Goal: Obtain resource: Obtain resource

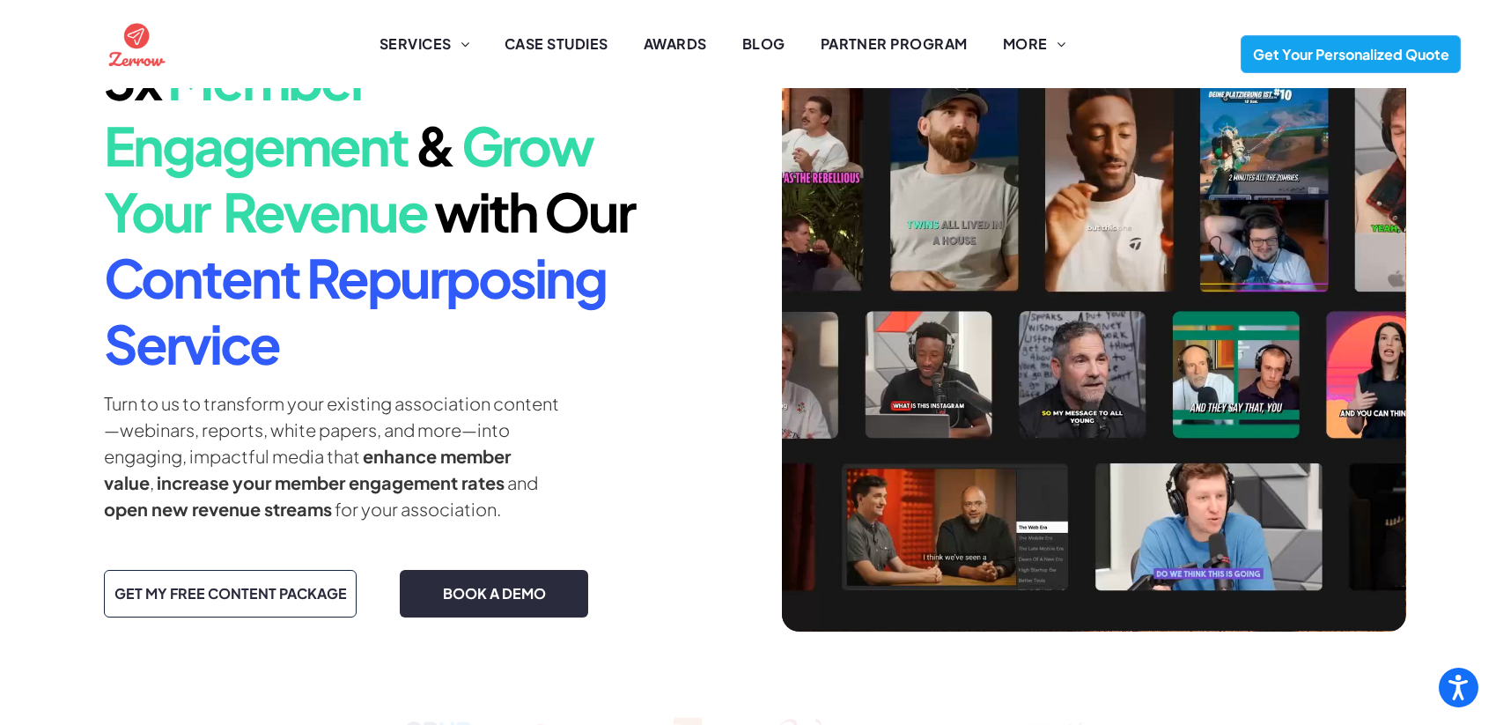
scroll to position [154, 0]
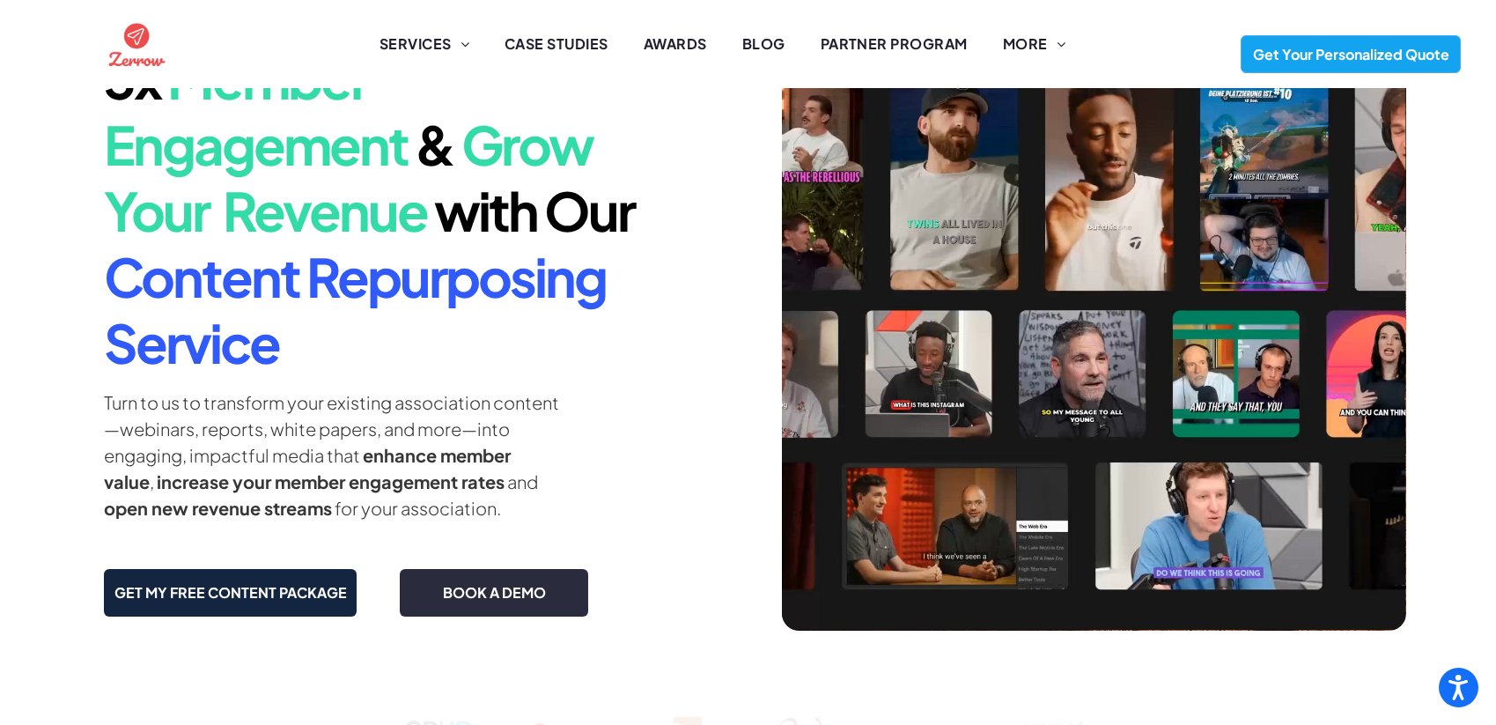
click at [277, 594] on span "GET MY FREE CONTENT PACKAGE" at bounding box center [230, 592] width 245 height 36
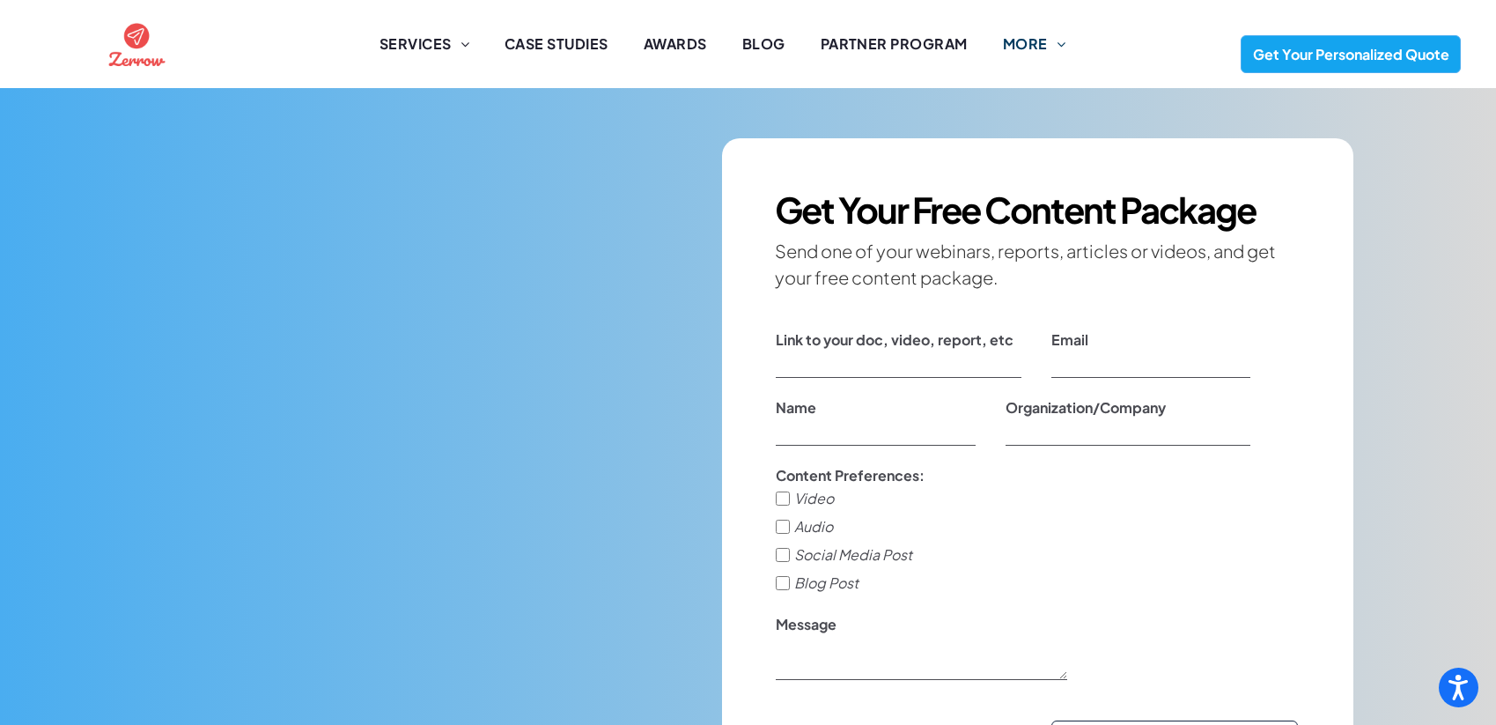
scroll to position [5496, 0]
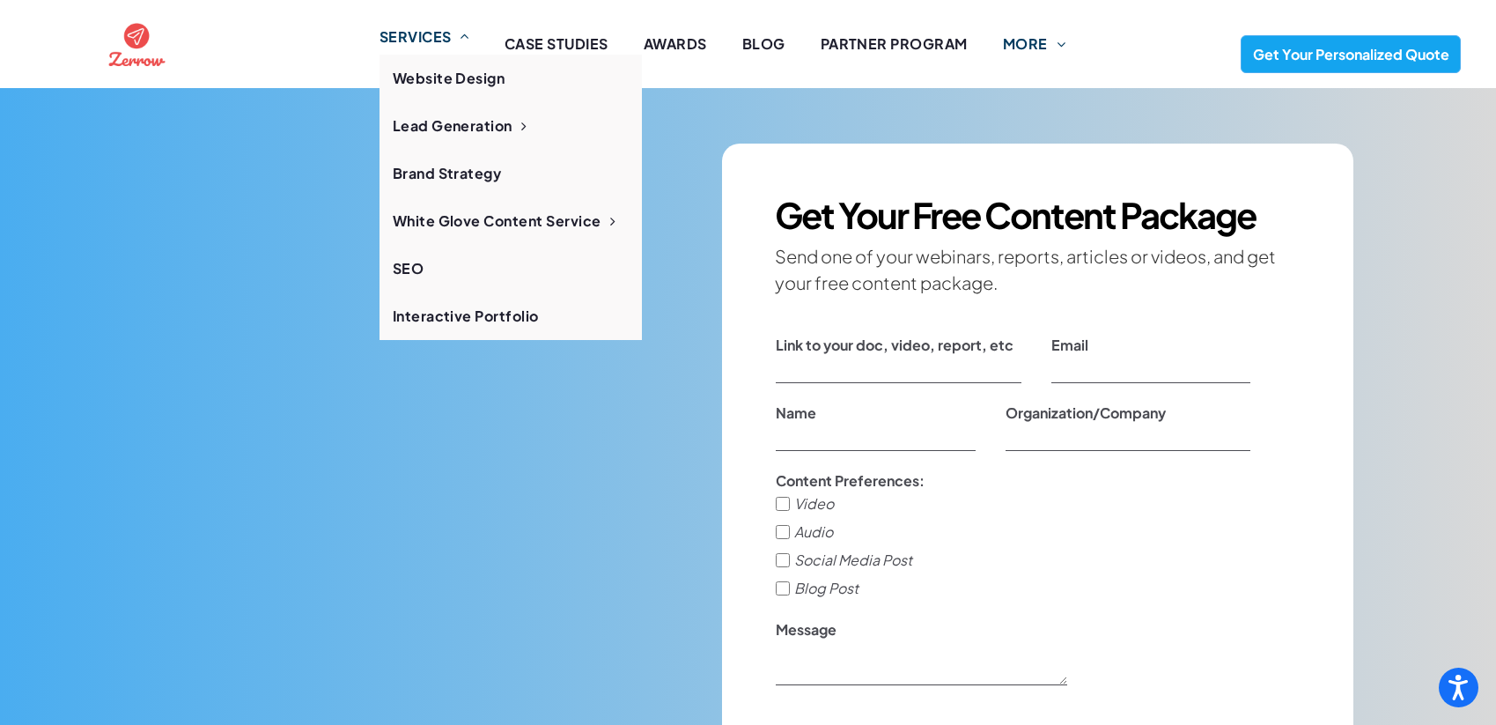
click at [440, 43] on span "SERVICES" at bounding box center [425, 36] width 90 height 21
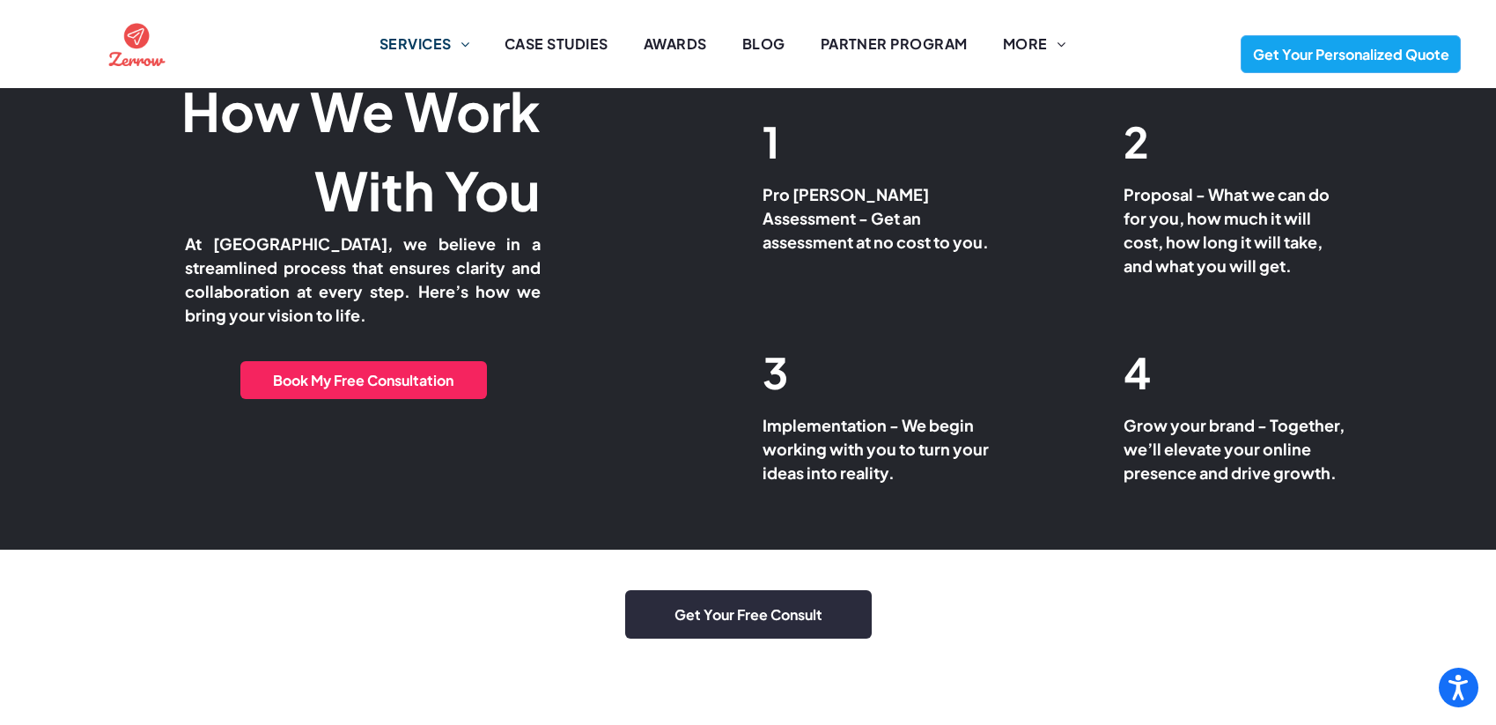
scroll to position [4896, 0]
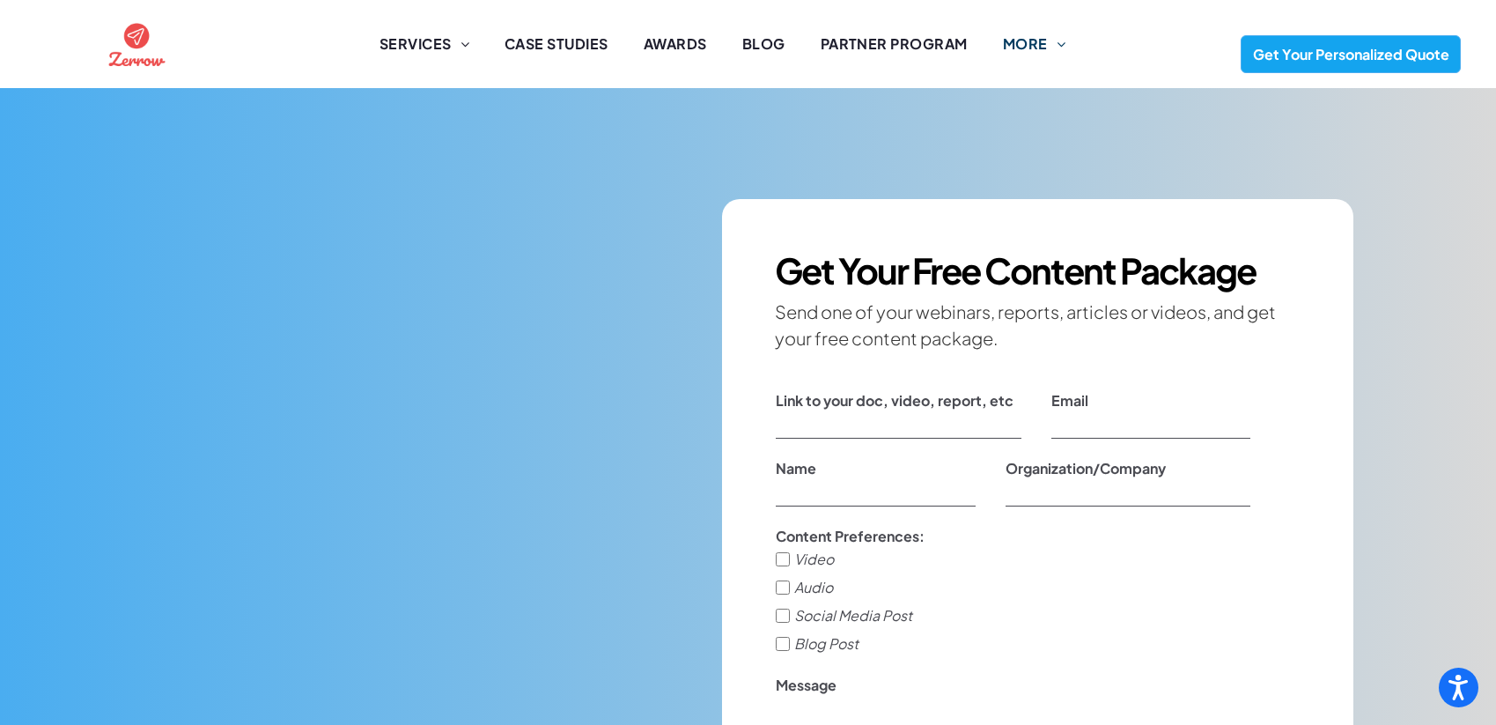
scroll to position [5447, 0]
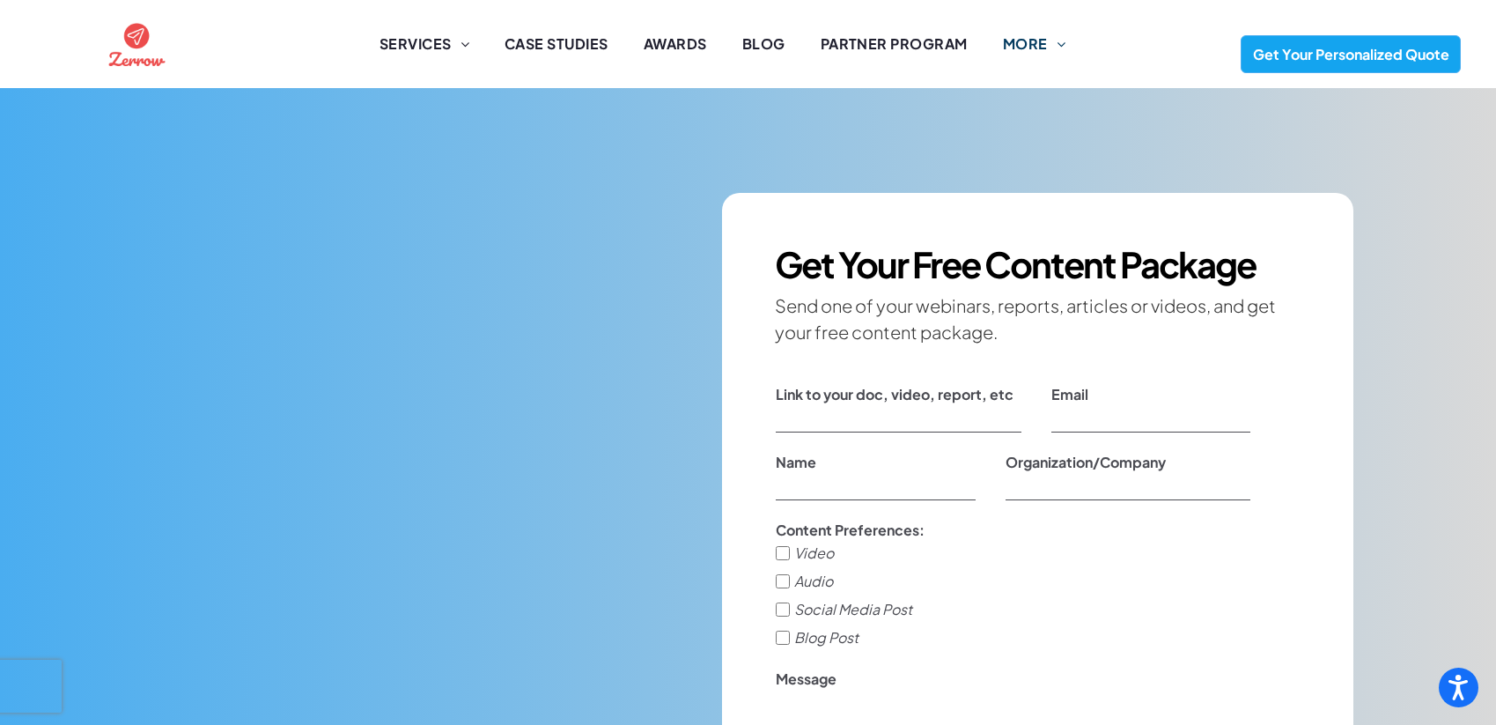
click at [840, 431] on input "Link to your doc, video, report, etc" at bounding box center [899, 419] width 246 height 26
paste input "https://www.injuryboard.org/leadership-insights-strategies-for-leading-a-succes…"
type input "https://www.injuryboard.org/leadership-insights-strategies-for-leading-a-succes…"
click at [1078, 432] on input "Email" at bounding box center [1150, 419] width 199 height 26
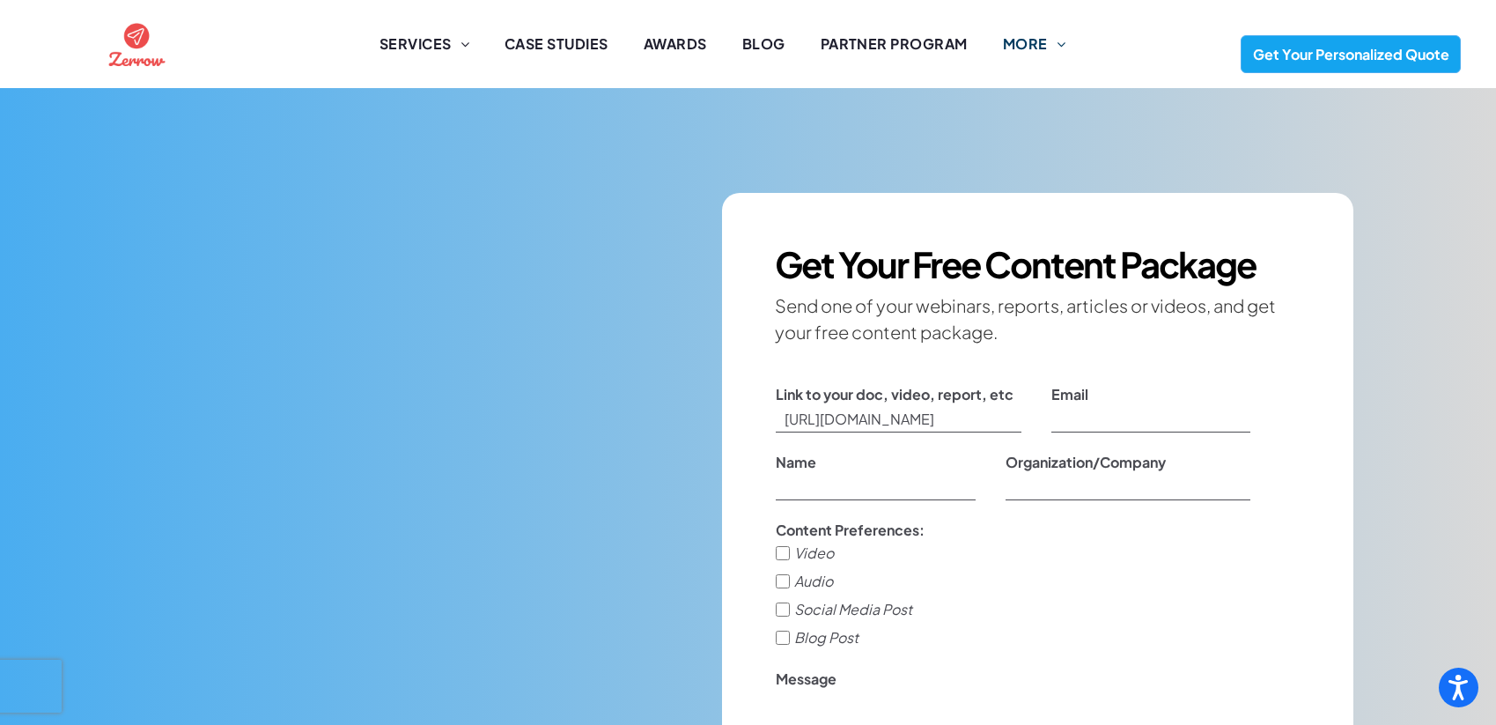
scroll to position [0, 0]
type input "jspino@injuryboard.org"
click at [829, 491] on input "Name" at bounding box center [875, 487] width 199 height 26
type input "Jess Spino"
type input "Injury Board"
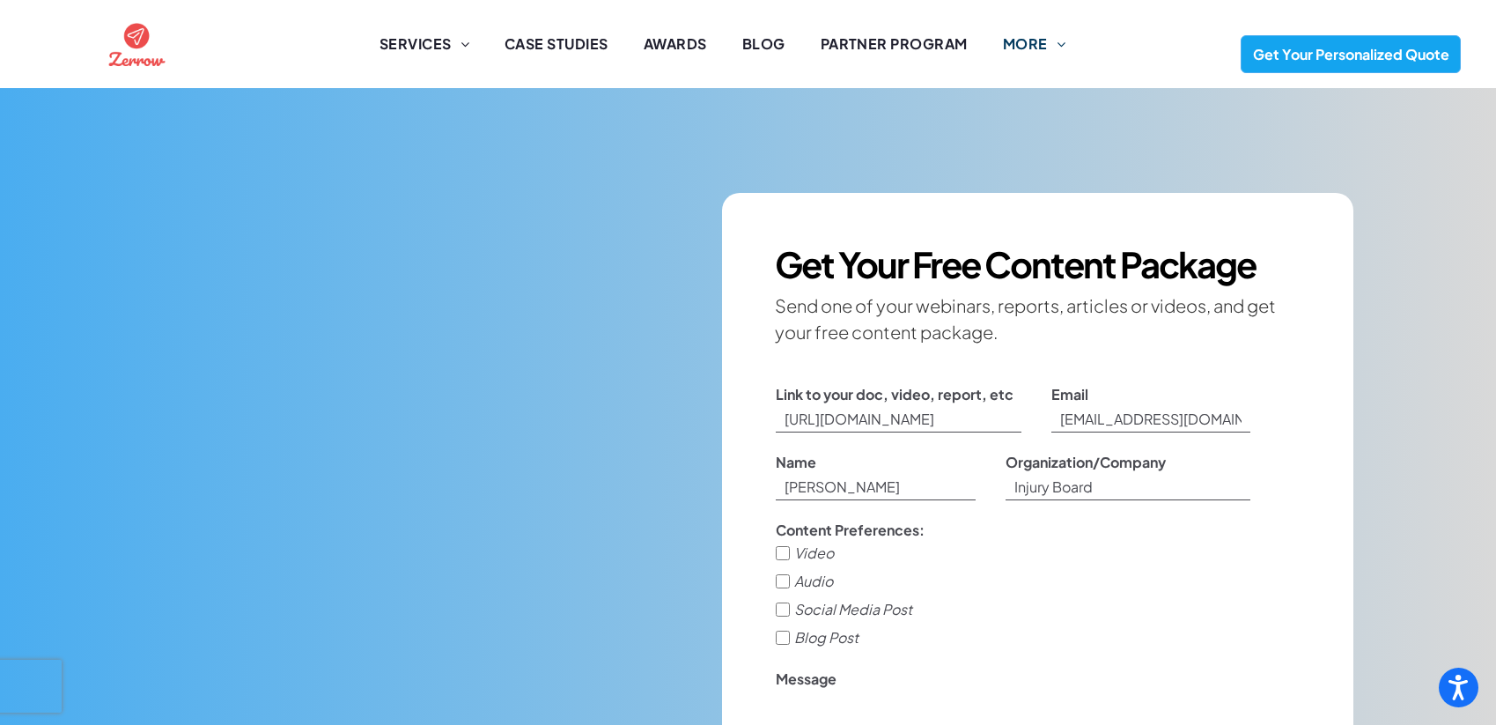
click at [785, 560] on input "Video" at bounding box center [783, 553] width 14 height 14
checkbox input "true"
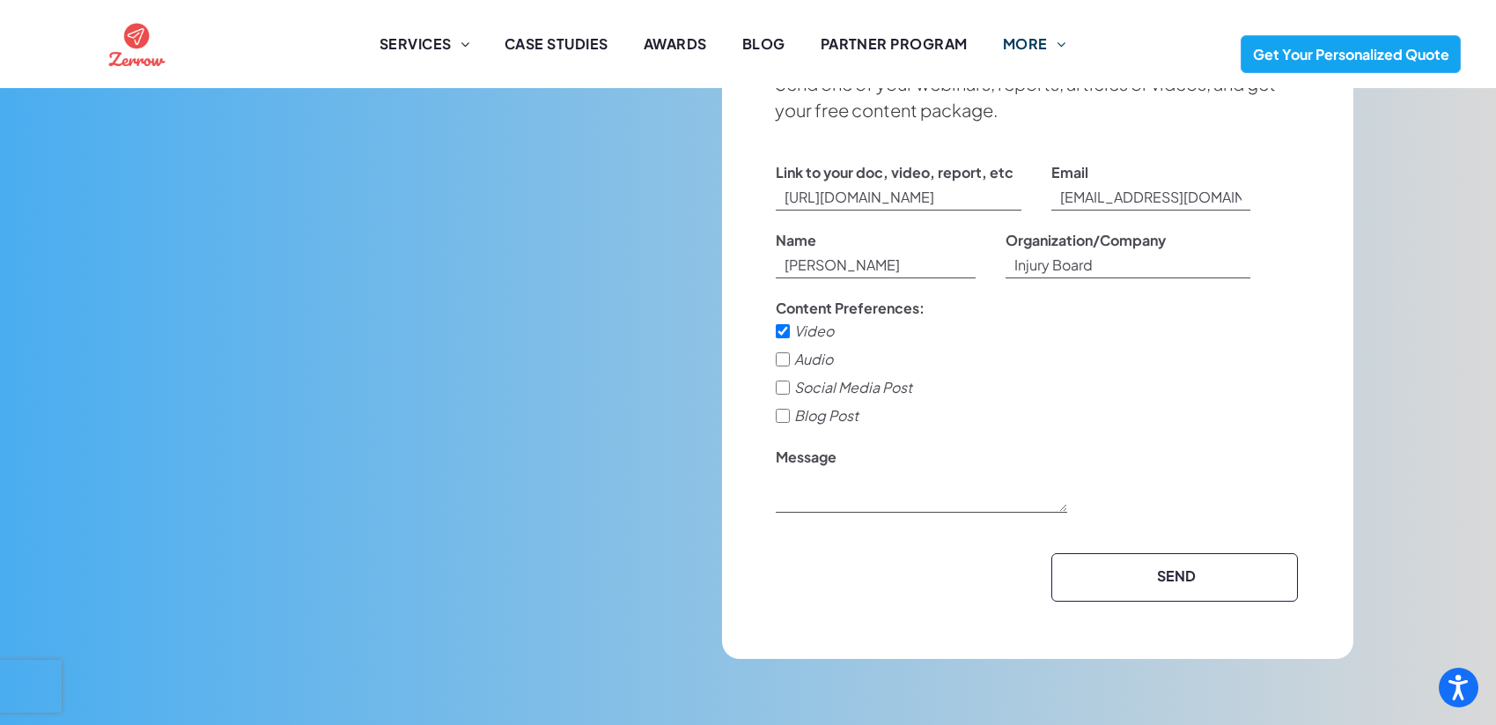
scroll to position [5686, 0]
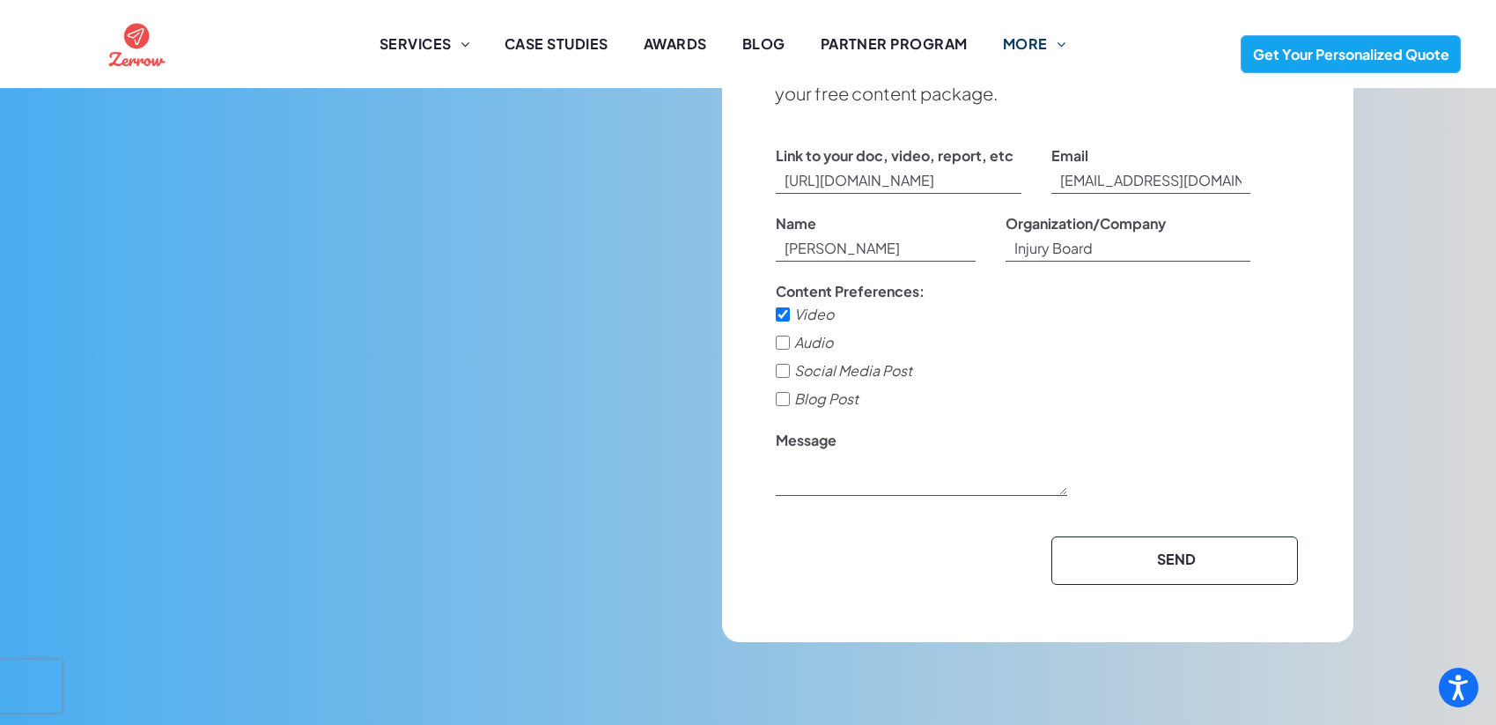
click at [785, 378] on input "Social Media Post" at bounding box center [783, 371] width 14 height 14
checkbox input "true"
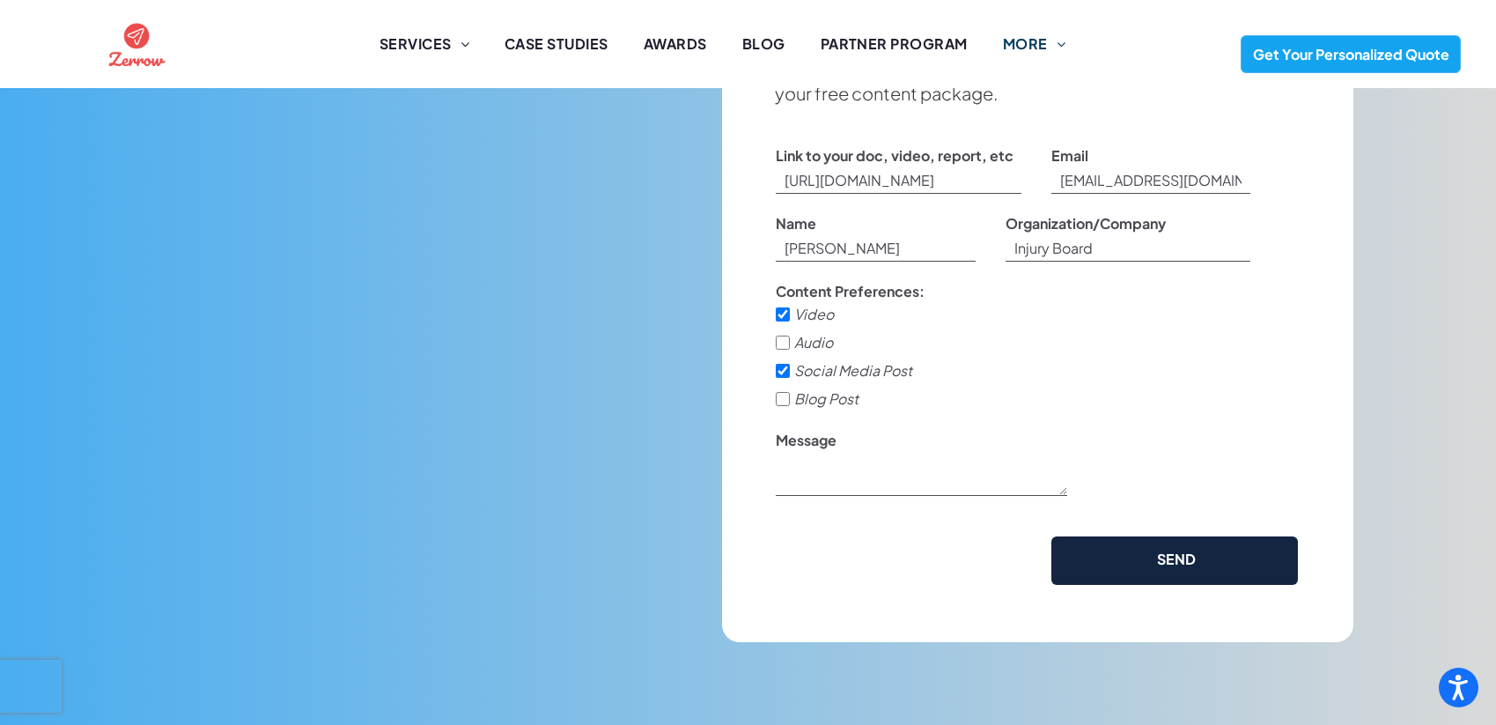
click at [1189, 574] on input "SEND" at bounding box center [1177, 559] width 240 height 36
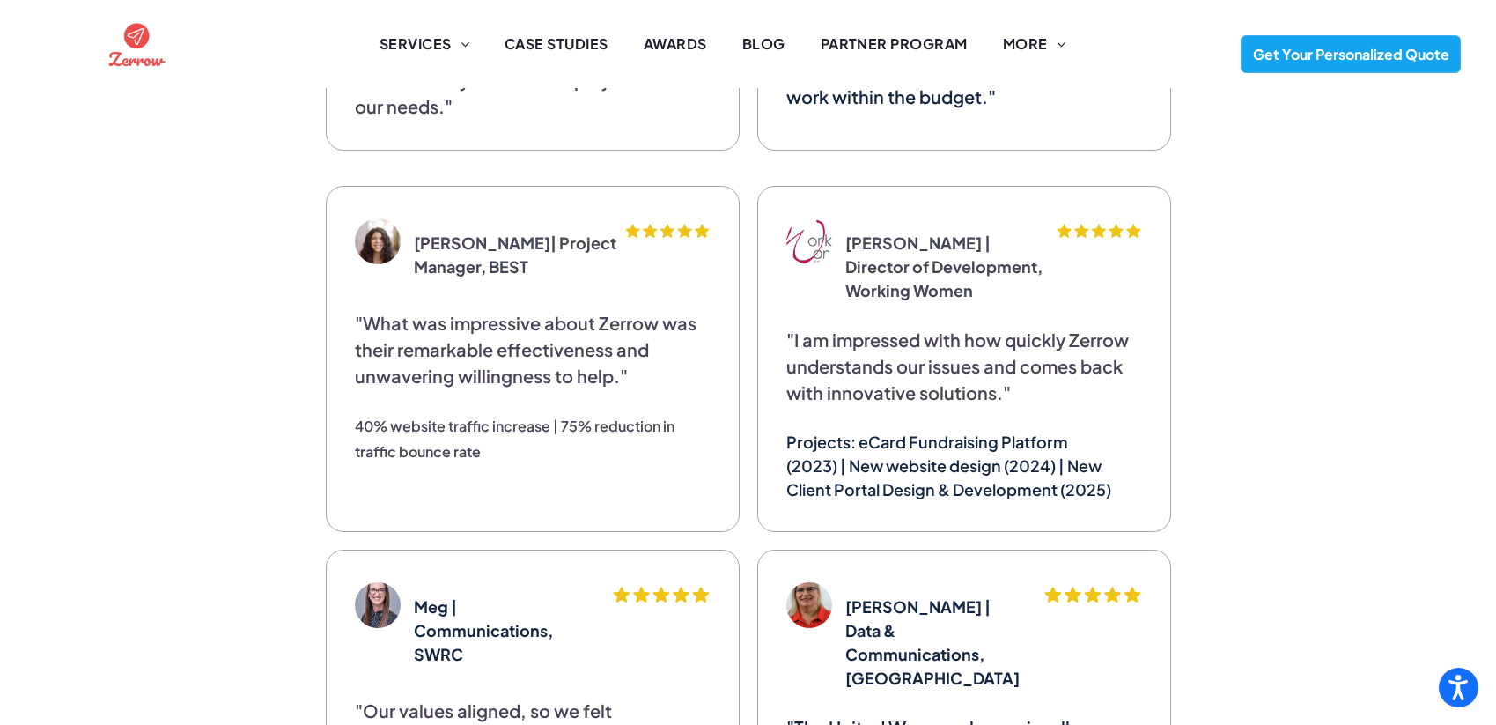
scroll to position [8320, 0]
